Goal: Use online tool/utility: Utilize a website feature to perform a specific function

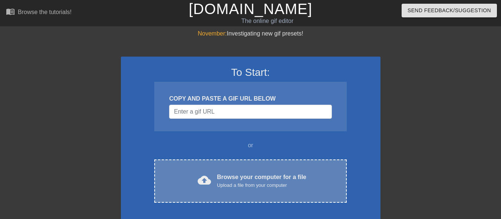
click at [268, 186] on div "Upload a file from your computer" at bounding box center [261, 185] width 89 height 7
click at [264, 169] on div "cloud_upload Browse your computer for a file Upload a file from your computer C…" at bounding box center [250, 181] width 192 height 43
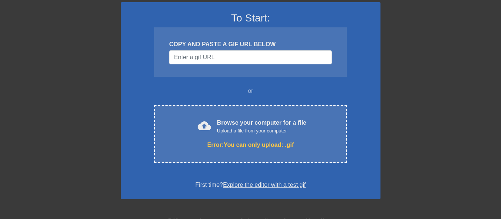
scroll to position [99, 0]
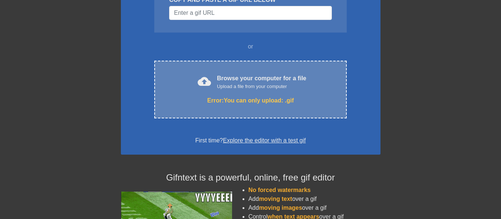
click at [245, 63] on div "cloud_upload Browse your computer for a file Upload a file from your computer E…" at bounding box center [250, 90] width 192 height 58
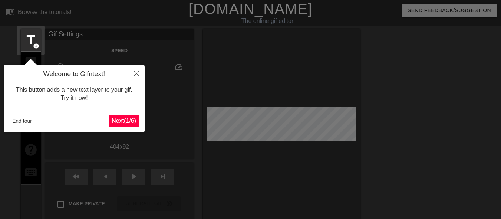
scroll to position [18, 0]
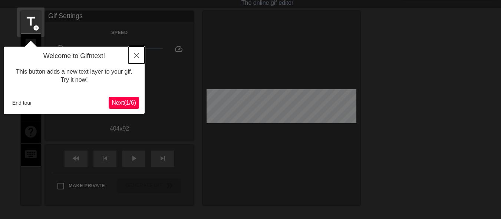
click at [132, 55] on button "Close" at bounding box center [136, 55] width 16 height 17
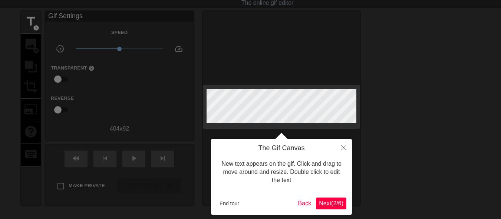
scroll to position [0, 0]
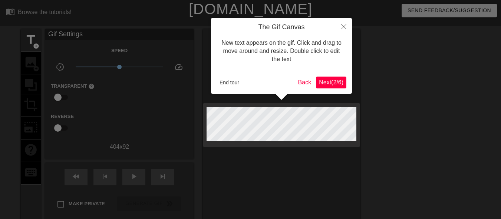
click at [342, 82] on span "Next ( 2 / 6 )" at bounding box center [331, 82] width 24 height 6
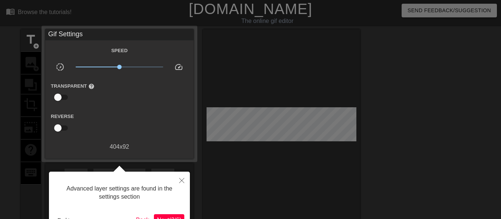
scroll to position [18, 0]
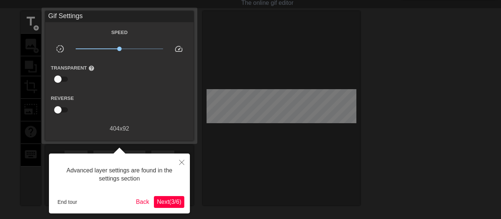
click at [172, 199] on span "Next ( 3 / 6 )" at bounding box center [169, 202] width 24 height 6
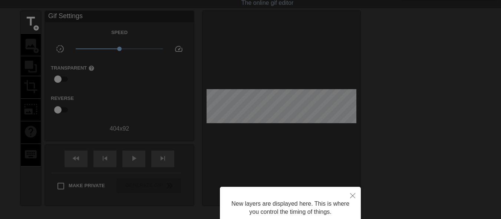
scroll to position [111, 0]
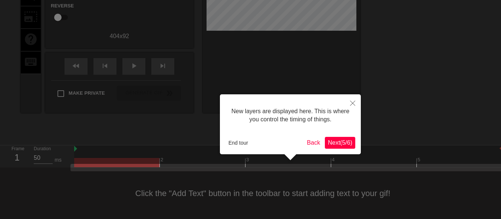
click at [342, 142] on span "Next ( 5 / 6 )" at bounding box center [340, 143] width 24 height 6
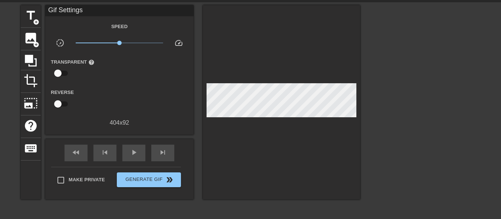
scroll to position [12, 0]
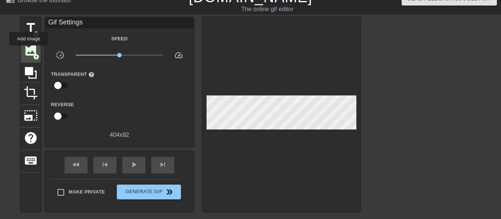
click at [29, 50] on span "image" at bounding box center [31, 50] width 14 height 14
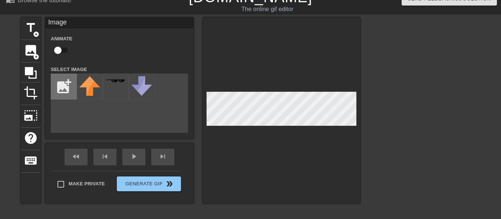
click at [60, 81] on input "file" at bounding box center [63, 86] width 25 height 25
type input "C:\fakepath\chronos.png"
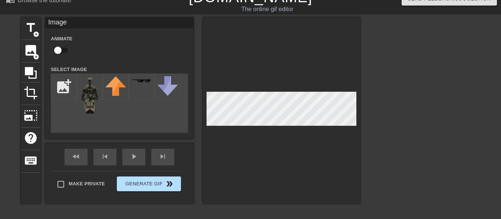
click at [195, 214] on div "title add_circle image add_circle crop photo_size_select_large help keyboard Im…" at bounding box center [190, 128] width 339 height 222
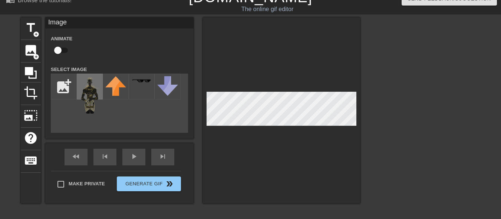
click at [88, 102] on img at bounding box center [89, 94] width 21 height 37
click at [87, 83] on img at bounding box center [89, 94] width 21 height 37
click at [269, 113] on div "title add_circle image add_circle crop photo_size_select_large help keyboard Im…" at bounding box center [190, 110] width 339 height 186
click at [90, 82] on img at bounding box center [89, 94] width 21 height 37
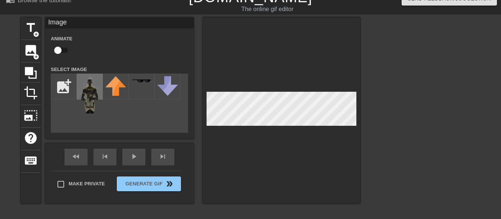
click at [90, 82] on img at bounding box center [89, 94] width 21 height 37
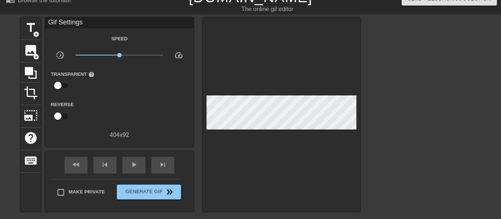
click at [251, 123] on div at bounding box center [281, 114] width 157 height 195
drag, startPoint x: 125, startPoint y: 52, endPoint x: 106, endPoint y: 53, distance: 18.6
click at [106, 53] on span "x0.495" at bounding box center [120, 55] width 88 height 9
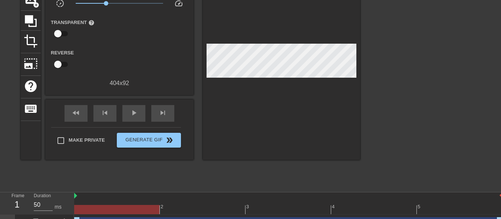
scroll to position [77, 0]
